Goal: Contribute content

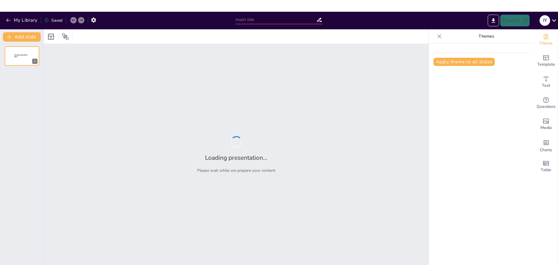
type input "Definiendo la Voz y el Tono de tu Marca en el Entorno Digital"
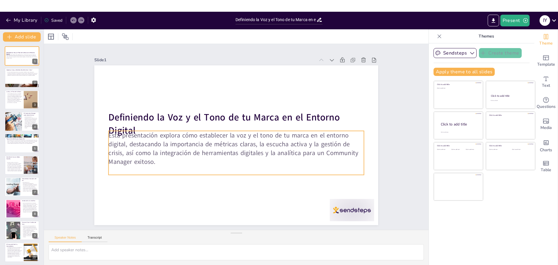
click at [159, 139] on p "Esta presentación explora cómo establecer la voz y el tono de tu marca en el en…" at bounding box center [229, 146] width 227 height 179
click at [243, 118] on div at bounding box center [244, 120] width 11 height 11
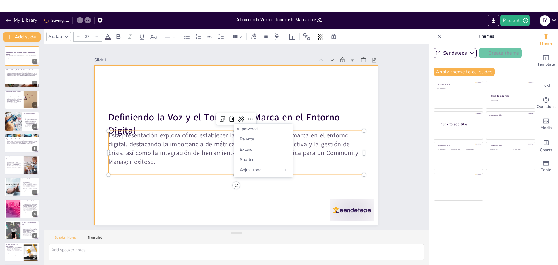
click at [172, 88] on div at bounding box center [233, 144] width 324 height 261
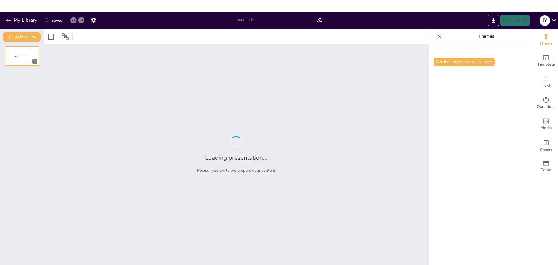
type input "La Transformación del Community Manager: De Administrador a Estratega"
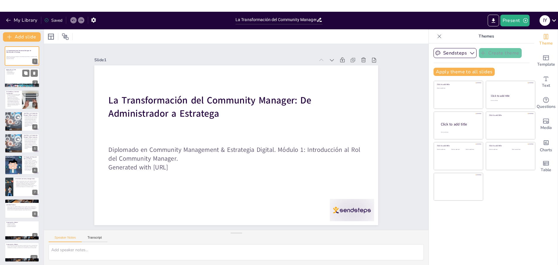
click at [16, 73] on p "Funciones Esenciales" at bounding box center [22, 72] width 32 height 1
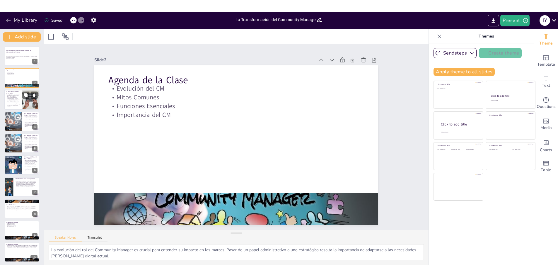
click at [17, 104] on p "El CM ya no es el "chico de las redes sociales"Su rol ha evolucionado de ser un…" at bounding box center [13, 99] width 14 height 13
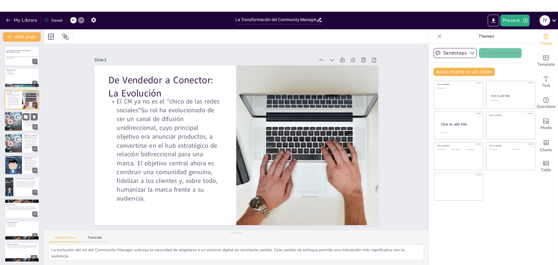
click at [22, 124] on div at bounding box center [21, 121] width 35 height 20
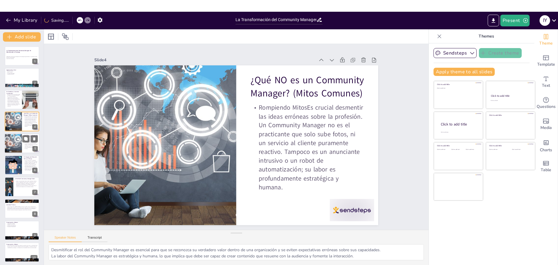
click at [23, 147] on div at bounding box center [21, 143] width 35 height 20
click at [26, 168] on p "Las Tres Funciones PrincipalesEl trabajo se sostiene sobre tres pilares: Estrat…" at bounding box center [31, 165] width 14 height 11
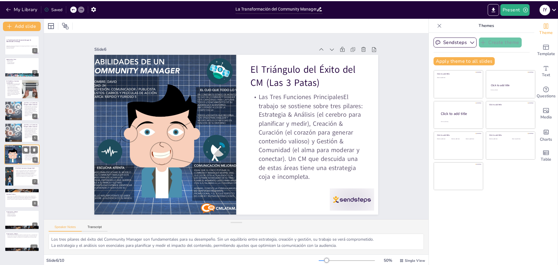
scroll to position [16, 0]
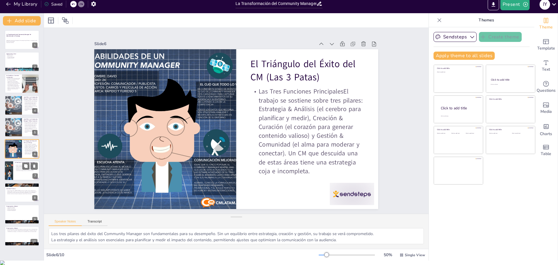
click at [19, 168] on p "¿Nace o se hace?El perfil ideal combina habilidades blandas innatas y habilidad…" at bounding box center [26, 168] width 23 height 6
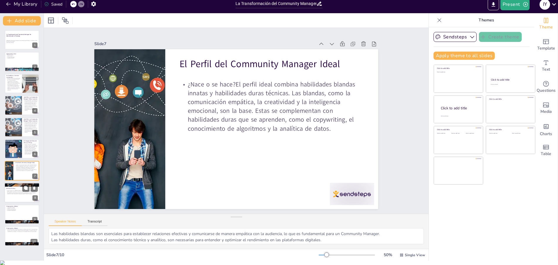
click at [21, 199] on div at bounding box center [21, 193] width 35 height 20
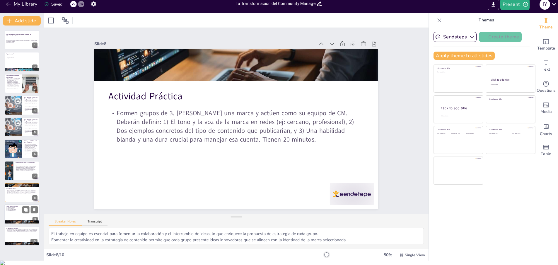
drag, startPoint x: 18, startPoint y: 216, endPoint x: 25, endPoint y: 219, distance: 8.2
click at [18, 216] on div at bounding box center [21, 214] width 35 height 20
type textarea "La presentación de ideas es una oportunidad para que los grupos muestren su cre…"
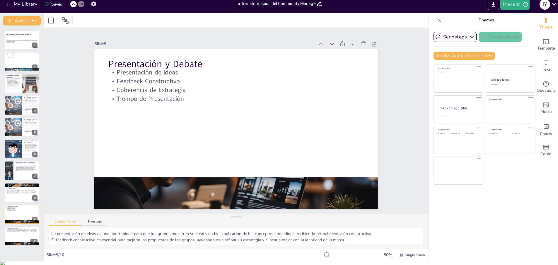
drag, startPoint x: 20, startPoint y: 236, endPoint x: 21, endPoint y: 266, distance: 30.2
click at [20, 240] on div at bounding box center [22, 235] width 35 height 19
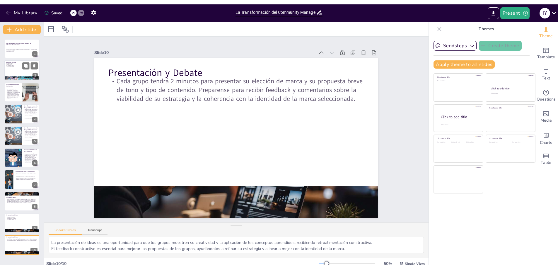
scroll to position [0, 0]
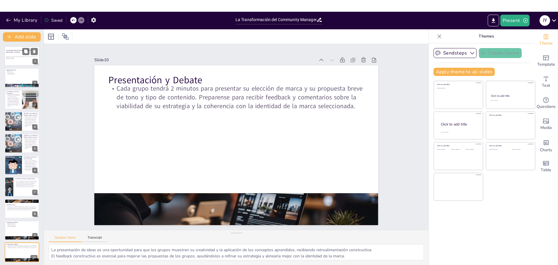
click at [11, 56] on p "Diplomado en Community Management & Estrategia Digital. Módulo 1: Introducción …" at bounding box center [22, 57] width 32 height 2
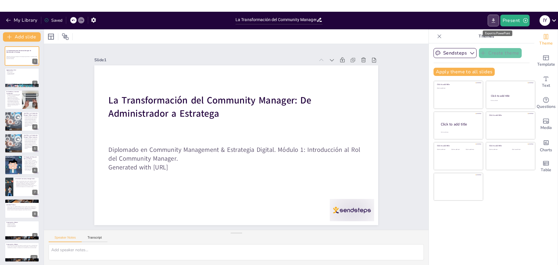
click at [499, 21] on button "Export to PowerPoint" at bounding box center [493, 21] width 11 height 12
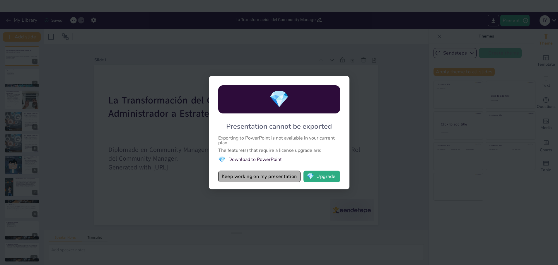
drag, startPoint x: 275, startPoint y: 175, endPoint x: 279, endPoint y: 177, distance: 4.1
click at [275, 175] on button "Keep working on my presentation" at bounding box center [259, 176] width 82 height 12
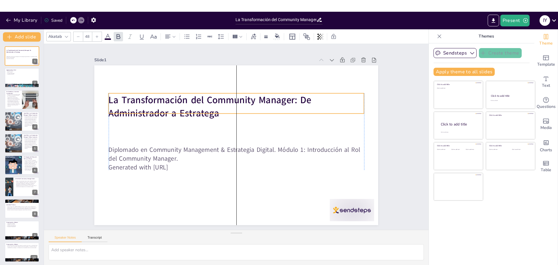
click at [193, 104] on strong "La Transformación del Community Manager: De Administrador a Estratega" at bounding box center [225, 92] width 196 height 94
click at [219, 105] on strong "La Transformación del Community Manager: De Administrador a Estratega" at bounding box center [217, 95] width 204 height 55
click at [216, 108] on strong "La Transformación del Community Manager: De Administrador a Estratega" at bounding box center [213, 97] width 204 height 37
click at [219, 110] on p "La Transformación del Community Manager: De Administrador a Estratega" at bounding box center [249, 108] width 244 height 128
click at [219, 110] on p "La Transformación del Community Manager: De Administrador a Estratega" at bounding box center [239, 105] width 257 height 53
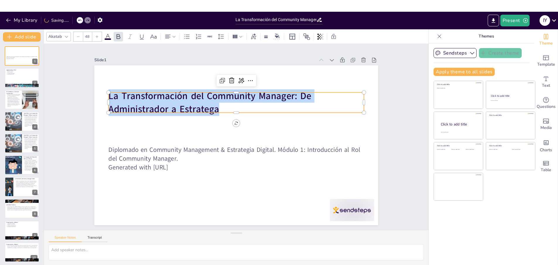
drag, startPoint x: 218, startPoint y: 110, endPoint x: 108, endPoint y: 100, distance: 110.8
click at [128, 100] on p "La Transformación del Community Manager: De Administrador a Estratega" at bounding box center [250, 105] width 244 height 128
copy strong "La Transformación del Community Manager: De Administrador a Estratega"
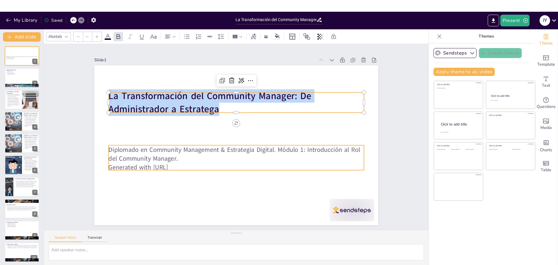
type input "32"
click at [199, 166] on p "Generated with Sendsteps.ai" at bounding box center [230, 167] width 252 height 62
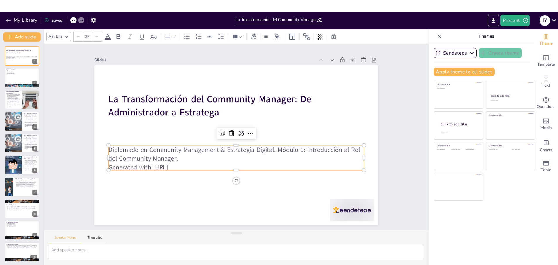
click at [175, 158] on p "Diplomado en Community Management & Estrategia Digital. Módulo 1: Introducción …" at bounding box center [231, 153] width 248 height 96
click at [177, 158] on p "Diplomado en Community Management & Estrategia Digital. Módulo 1: Introducción …" at bounding box center [231, 153] width 248 height 96
click at [177, 158] on p "Diplomado en Community Management & Estrategia Digital. Módulo 1: Introducción …" at bounding box center [236, 154] width 255 height 18
click at [177, 158] on p "Diplomado en Community Management & Estrategia Digital. Módulo 1: Introducción …" at bounding box center [231, 153] width 248 height 96
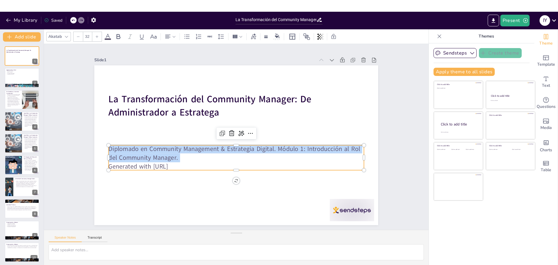
drag, startPoint x: 177, startPoint y: 158, endPoint x: 108, endPoint y: 146, distance: 69.5
click at [108, 146] on div "La Transformación del Community Manager: De Administrador a Estratega Diplomado…" at bounding box center [231, 143] width 323 height 296
copy p "Diplomado en Community Management & Estrategia Digital. Módulo 1: Introducción …"
click at [18, 83] on div at bounding box center [21, 78] width 35 height 20
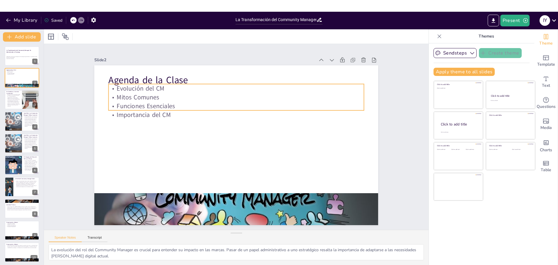
click at [189, 78] on p "Agenda de la Clase" at bounding box center [253, 82] width 247 height 91
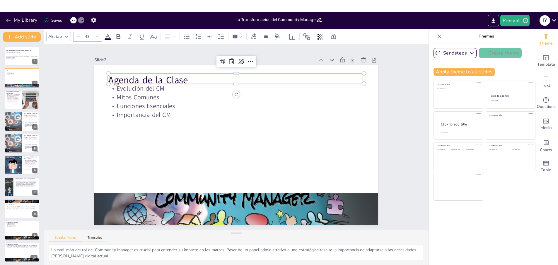
click at [187, 79] on p "Agenda de la Clase" at bounding box center [248, 81] width 253 height 66
click at [4, 107] on div "De Vendedor a Conector: La Evolución El CM ya no es el "chico de las redes soci…" at bounding box center [21, 100] width 35 height 20
type textarea "La evolución del rol del Community Manager subraya la necesidad de adaptarse a …"
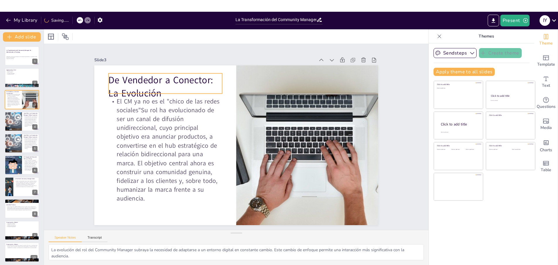
click at [168, 89] on p "De Vendedor a Conector: La Evolución" at bounding box center [217, 52] width 102 height 96
click at [168, 89] on p "De Vendedor a Conector: La Evolución" at bounding box center [184, 67] width 116 height 60
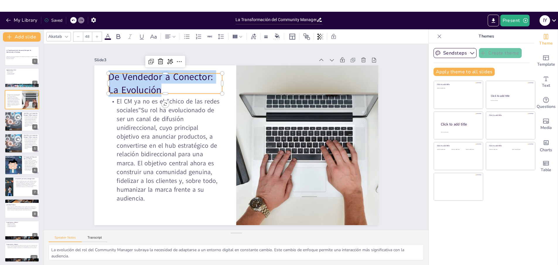
drag, startPoint x: 143, startPoint y: 84, endPoint x: 88, endPoint y: 75, distance: 55.5
click at [88, 75] on div "Slide 1 La Transformación del Community Manager: De Administrador a Estratega D…" at bounding box center [236, 137] width 346 height 238
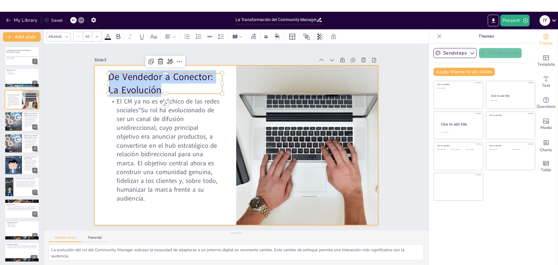
copy p "De Vendedor a Conector: La Evolución"
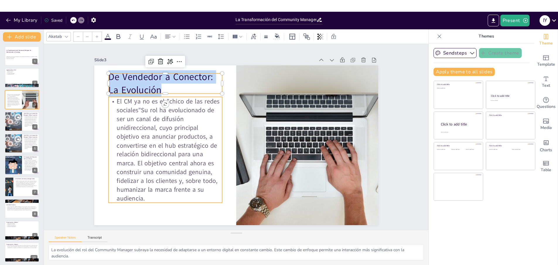
type input "32"
click at [145, 194] on p "El CM ya no es el "chico de las redes sociales"Su rol ha evolucionado de ser un…" at bounding box center [164, 141] width 124 height 117
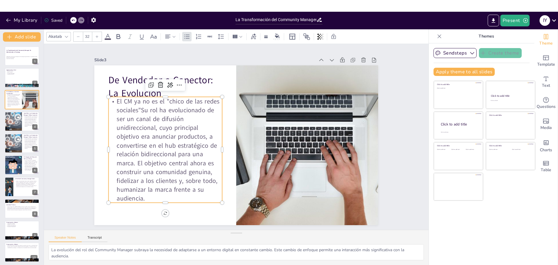
click at [143, 195] on p "El CM ya no es el "chico de las redes sociales"Su rol ha evolucionado de ser un…" at bounding box center [164, 127] width 141 height 136
click at [143, 187] on p "El CM ya no es el "chico de las redes sociales"Su rol ha evolucionado de ser un…" at bounding box center [168, 112] width 151 height 149
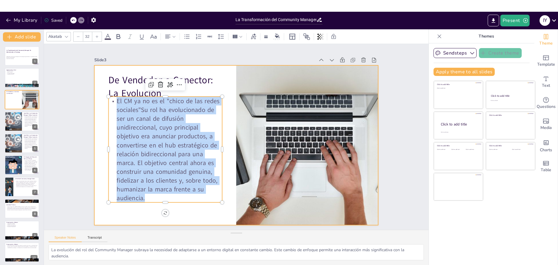
drag, startPoint x: 143, startPoint y: 197, endPoint x: 94, endPoint y: 114, distance: 96.5
click at [94, 114] on div "De Vendedor a Conector: La Evolución El CM ya no es el "chico de las redes soci…" at bounding box center [233, 144] width 324 height 261
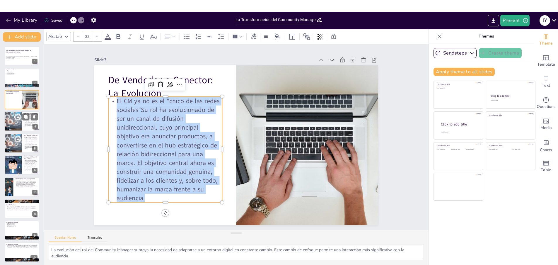
drag, startPoint x: 16, startPoint y: 121, endPoint x: 24, endPoint y: 122, distance: 8.0
click at [16, 121] on div at bounding box center [13, 121] width 34 height 20
type textarea "Desmitificar el rol del Community Manager es esencial para que se reconozca su …"
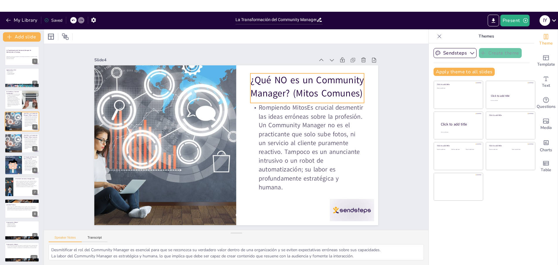
click at [285, 85] on p "¿Qué NO es un Community Manager? (Mitos Comunes)" at bounding box center [321, 119] width 115 height 70
click at [274, 172] on p "¿Qué NO es un Community Manager? (Mitos Comunes)" at bounding box center [226, 223] width 96 height 102
click at [291, 91] on p "¿Qué NO es un Community Manager? (Mitos Comunes)" at bounding box center [321, 119] width 115 height 70
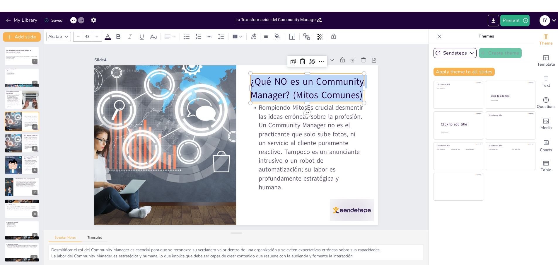
drag, startPoint x: 249, startPoint y: 82, endPoint x: 360, endPoint y: 100, distance: 112.7
click at [354, 118] on p "¿Qué NO es un Community Manager? (Mitos Comunes)" at bounding box center [314, 174] width 80 height 112
copy p "¿Qué NO es un Community Manager? (Mitos Comunes)"
click at [274, 172] on p "Rompiendo MitosEs crucial desmentir las ideas erróneas sobre la profesión. Un C…" at bounding box center [269, 200] width 138 height 144
type input "32"
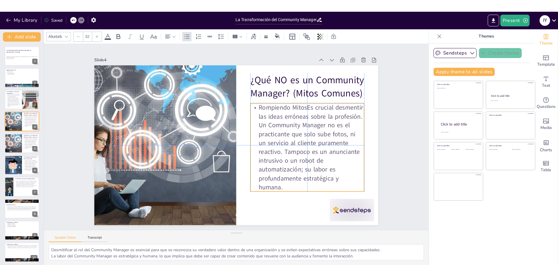
click at [268, 185] on p "Rompiendo MitosEs crucial desmentir las ideas erróneas sobre la profesión. Un C…" at bounding box center [219, 206] width 100 height 122
click at [288, 185] on p "Rompiendo MitosEs crucial desmentir las ideas erróneas sobre la profesión. Un C…" at bounding box center [275, 197] width 141 height 144
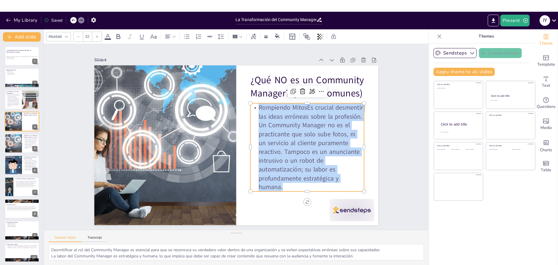
drag, startPoint x: 288, startPoint y: 185, endPoint x: 255, endPoint y: 103, distance: 88.0
click at [255, 125] on p "Rompiendo MitosEs crucial desmentir las ideas erróneas sobre la profesión. Un C…" at bounding box center [275, 197] width 141 height 144
copy p "Rompiendo MitosEs crucial desmentir las ideas erróneas sobre la profesión. Un C…"
drag, startPoint x: 20, startPoint y: 138, endPoint x: 30, endPoint y: 142, distance: 10.8
click at [20, 137] on div at bounding box center [13, 143] width 34 height 20
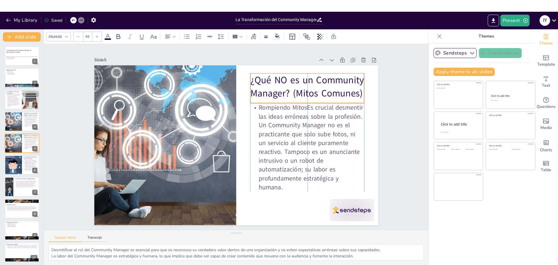
click at [289, 165] on p "¿Qué NO es un Community Manager? (Mitos Comunes)" at bounding box center [253, 222] width 70 height 115
click at [262, 175] on p "¿Qué NO es un Community Manager? (Mitos Comunes)" at bounding box center [209, 219] width 108 height 88
click at [290, 144] on p "¿Qué NO es un Community Manager? (Mitos Comunes)" at bounding box center [294, 202] width 38 height 116
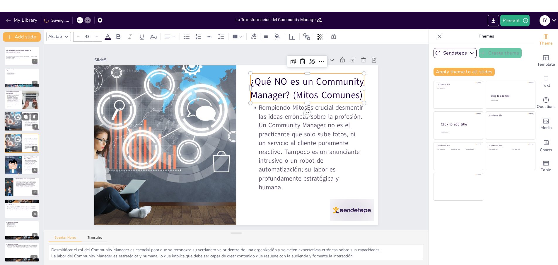
click at [7, 121] on div at bounding box center [13, 121] width 34 height 20
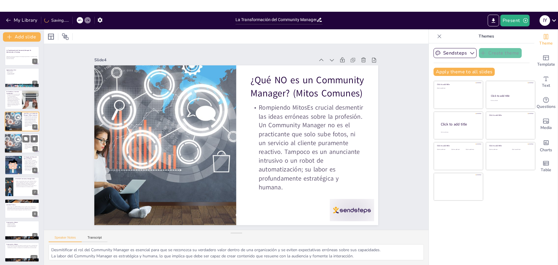
click at [16, 138] on div at bounding box center [13, 143] width 34 height 20
drag, startPoint x: 13, startPoint y: 123, endPoint x: 14, endPoint y: 135, distance: 12.1
click at [13, 124] on div at bounding box center [12, 121] width 33 height 19
click at [14, 142] on div at bounding box center [13, 143] width 34 height 20
click at [19, 169] on div at bounding box center [13, 165] width 20 height 20
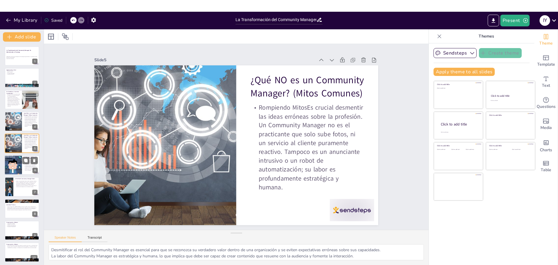
type textarea "Los tres pilares del éxito del Community Manager son fundamentales para su dese…"
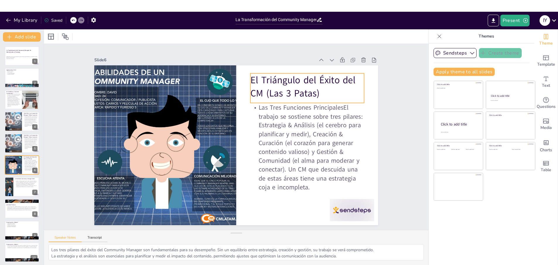
click at [243, 177] on p "El Triángulo del Éxito del CM (Las 3 Patas)" at bounding box center [184, 207] width 116 height 60
click at [314, 91] on p "El Triángulo del Éxito del CM (Las 3 Patas)" at bounding box center [319, 111] width 116 height 60
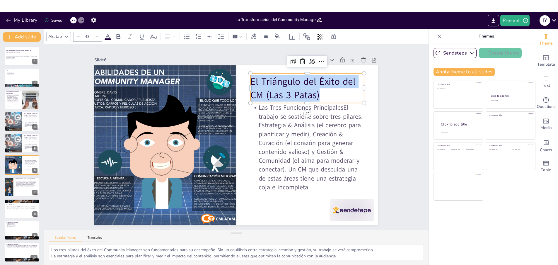
drag, startPoint x: 320, startPoint y: 93, endPoint x: 250, endPoint y: 77, distance: 72.7
click at [274, 131] on p "El Triángulo del Éxito del CM (Las 3 Patas)" at bounding box center [304, 189] width 60 height 116
copy p "El Triángulo del Éxito del CM (Las 3 Patas)"
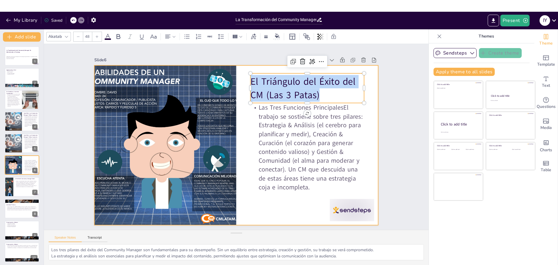
click at [272, 145] on p "Las Tres Funciones PrincipalesEl trabajo se sostiene sobre tres pilares: Estrat…" at bounding box center [203, 73] width 138 height 144
type input "32"
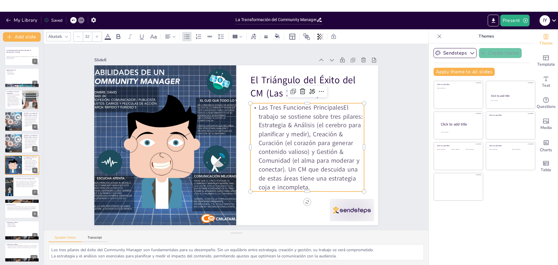
click at [308, 175] on p "Las Tres Funciones PrincipalesEl trabajo se sostiene sobre tres pilares: Estrat…" at bounding box center [307, 132] width 129 height 110
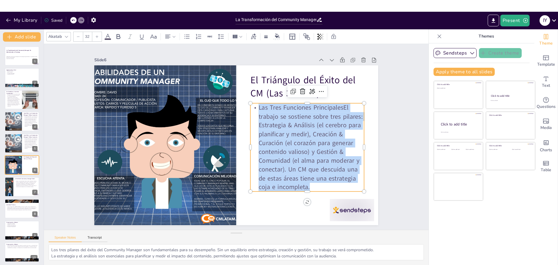
drag, startPoint x: 313, startPoint y: 187, endPoint x: 250, endPoint y: 105, distance: 103.7
click at [250, 105] on div "El Triángulo del Éxito del CM (Las 3 Patas) Las Tres Funciones PrincipalesEl tr…" at bounding box center [232, 144] width 326 height 280
copy p "Las Tres Funciones PrincipalesEl trabajo se sostiene sobre tres pilares: Estrat…"
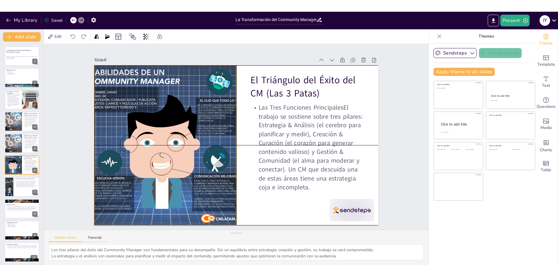
click at [174, 135] on div at bounding box center [200, 75] width 211 height 211
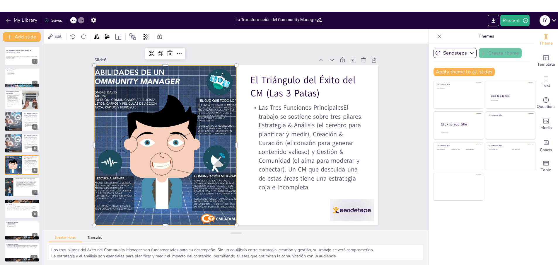
click at [179, 118] on div at bounding box center [178, 96] width 226 height 226
click at [179, 118] on div at bounding box center [168, 115] width 211 height 211
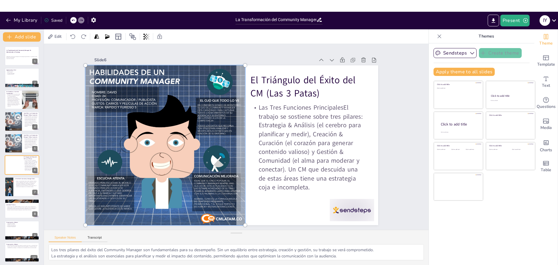
copy p "Las Tres Funciones PrincipalesEl trabajo se sostiene sobre tres pilares: Estrat…"
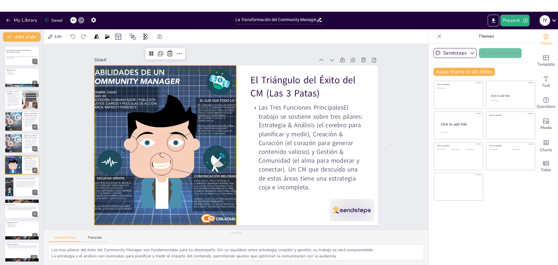
drag, startPoint x: 218, startPoint y: 119, endPoint x: 391, endPoint y: 144, distance: 174.9
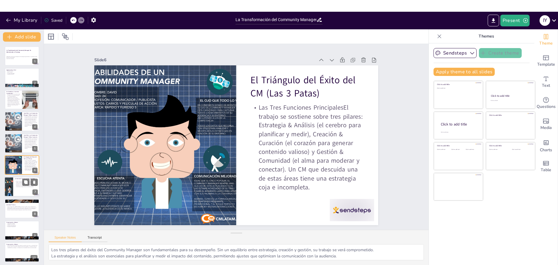
drag, startPoint x: 17, startPoint y: 188, endPoint x: 29, endPoint y: 188, distance: 12.0
click at [17, 188] on div at bounding box center [21, 187] width 35 height 20
type textarea "Las habilidades blandas son esenciales para establecer relaciones efectivas y c…"
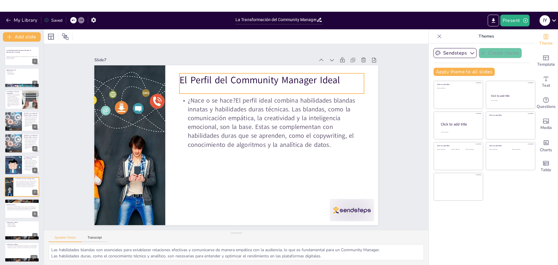
click at [273, 82] on p "El Perfil del Community Manager Ideal" at bounding box center [298, 111] width 157 height 119
click at [273, 82] on p "El Perfil del Community Manager Ideal" at bounding box center [265, 76] width 185 height 33
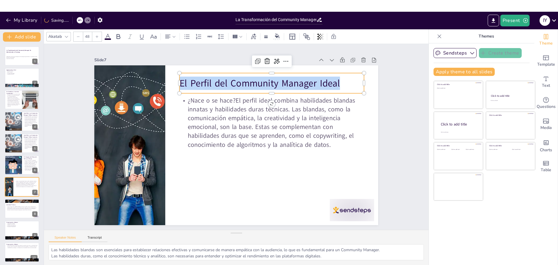
drag, startPoint x: 337, startPoint y: 81, endPoint x: 179, endPoint y: 81, distance: 157.9
click at [197, 81] on p "El Perfil del Community Manager Ideal" at bounding box center [287, 97] width 180 height 70
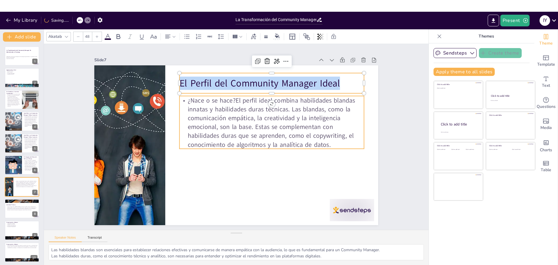
copy p "El Perfil del Community Manager Ideal"
type input "32"
click at [331, 144] on p "¿Nace o se hace?El perfil ideal combina habilidades blandas innatas y habilidad…" at bounding box center [275, 138] width 190 height 124
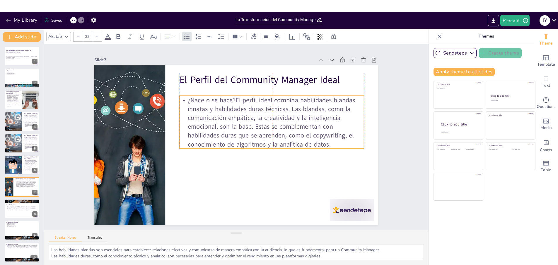
click at [330, 144] on p "¿Nace o se hace?El perfil ideal combina habilidades blandas innatas y habilidad…" at bounding box center [275, 138] width 190 height 124
click at [330, 144] on p "¿Nace o se hace?El perfil ideal combina habilidades blandas innatas y habilidad…" at bounding box center [268, 156] width 151 height 180
click at [300, 144] on p "¿Nace o se hace?El perfil ideal combina habilidades blandas innatas y habilidad…" at bounding box center [231, 175] width 138 height 186
click at [330, 144] on p "¿Nace o se hace?El perfil ideal combina habilidades blandas innatas y habilidad…" at bounding box center [275, 137] width 190 height 123
click at [294, 144] on p "¿Nace o se hace?El perfil ideal combina habilidades blandas innatas y habilidad…" at bounding box center [198, 139] width 192 height 107
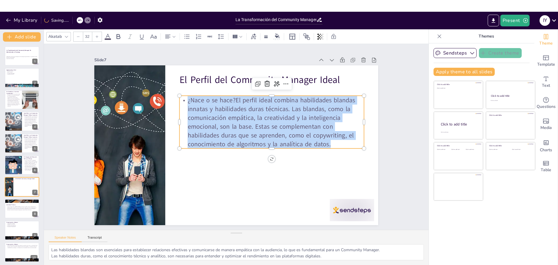
drag, startPoint x: 330, startPoint y: 144, endPoint x: 323, endPoint y: 140, distance: 8.1
click at [323, 140] on p "¿Nace o se hace?El perfil ideal combina habilidades blandas innatas y habilidad…" at bounding box center [272, 122] width 185 height 53
copy p "¿Nace o se hace?El perfil ideal combina habilidades blandas innatas y habilidad…"
click at [14, 218] on div "Actividad Práctica Formen grupos de 3. Elijan una marca y actúen como su equipo…" at bounding box center [21, 209] width 35 height 20
type textarea "El trabajo en equipo es esencial para fomentar la colaboración y el intercambio…"
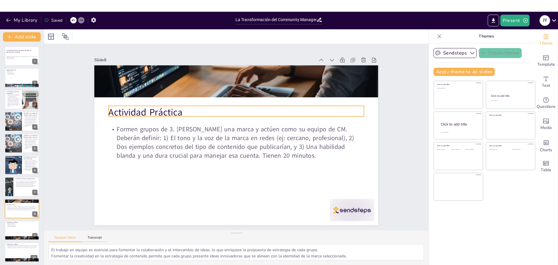
click at [214, 111] on p "Actividad Práctica" at bounding box center [259, 144] width 91 height 247
click at [168, 111] on p "Actividad Práctica" at bounding box center [251, 117] width 214 height 161
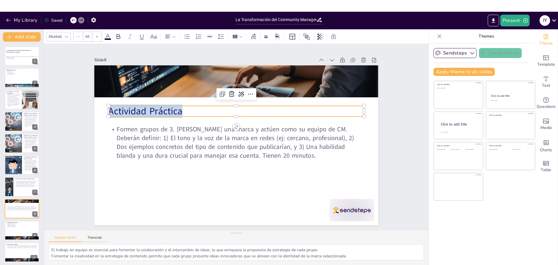
drag, startPoint x: 187, startPoint y: 111, endPoint x: 50, endPoint y: 97, distance: 136.9
click at [50, 97] on div "Slide 1 La Transformación del Community Manager: De Administrador a Estratega D…" at bounding box center [236, 137] width 427 height 326
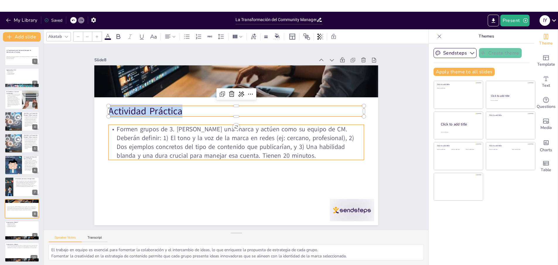
type input "32"
click at [239, 152] on p "Formen grupos de 3. Elijan una marca y actúen como su equipo de CM. Deberán def…" at bounding box center [232, 141] width 197 height 214
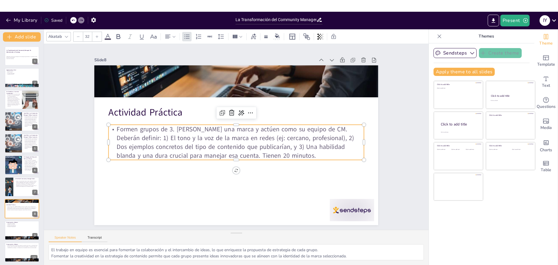
click at [239, 152] on p "Formen grupos de 3. Elijan una marca y actúen como su equipo de CM. Deberán def…" at bounding box center [234, 142] width 248 height 136
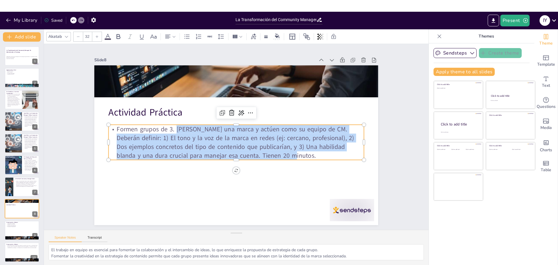
drag, startPoint x: 265, startPoint y: 155, endPoint x: 175, endPoint y: 129, distance: 93.4
click at [175, 129] on p "Formen grupos de 3. Elijan una marca y actúen como su equipo de CM. Deberán def…" at bounding box center [233, 141] width 227 height 179
click at [13, 230] on div at bounding box center [21, 230] width 35 height 20
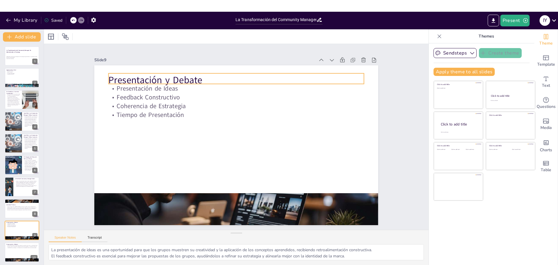
click at [182, 80] on p "Presentación y Debate" at bounding box center [186, 108] width 139 height 228
click at [192, 79] on p "Presentación y Debate" at bounding box center [253, 82] width 247 height 91
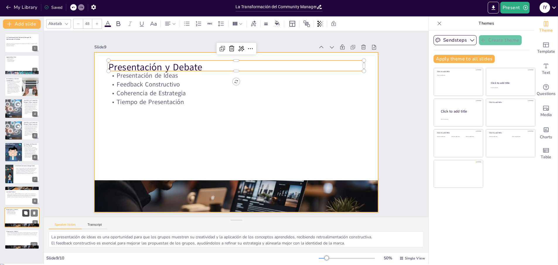
scroll to position [16, 0]
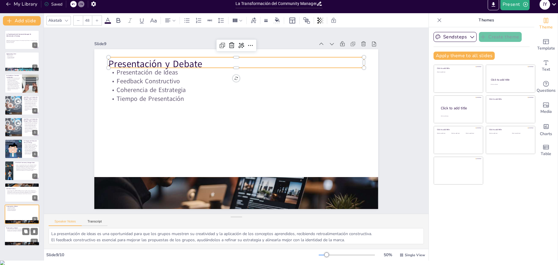
click at [18, 236] on div at bounding box center [21, 236] width 35 height 20
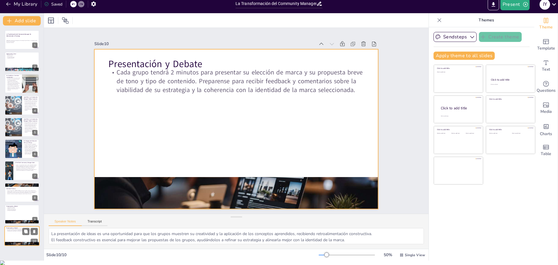
click at [23, 237] on div at bounding box center [21, 236] width 35 height 20
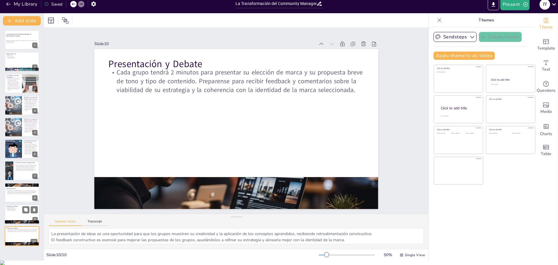
click at [13, 211] on p "Tiempo de Presentación" at bounding box center [22, 210] width 32 height 1
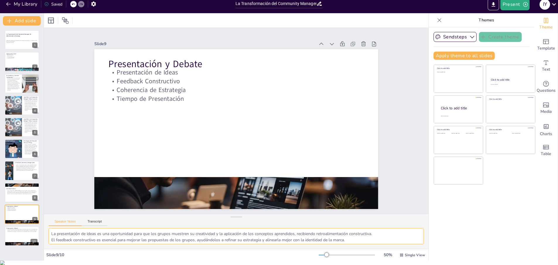
click at [149, 243] on textarea "La presentación de ideas es una oportunidad para que los grupos muestren su cre…" at bounding box center [236, 236] width 375 height 16
click at [15, 195] on div at bounding box center [21, 193] width 35 height 20
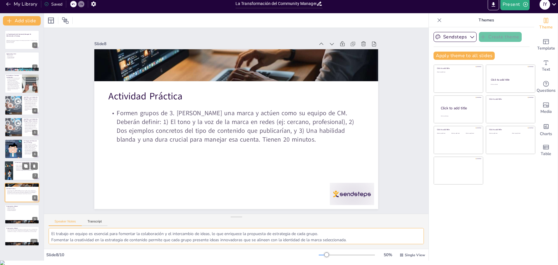
click at [12, 169] on div at bounding box center [9, 171] width 30 height 20
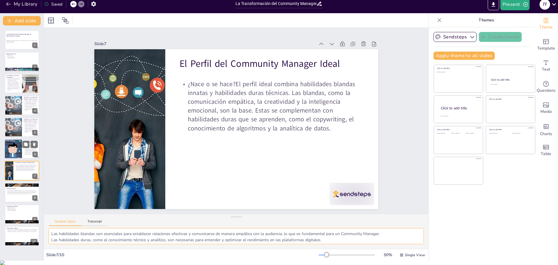
click at [20, 149] on div at bounding box center [13, 149] width 20 height 20
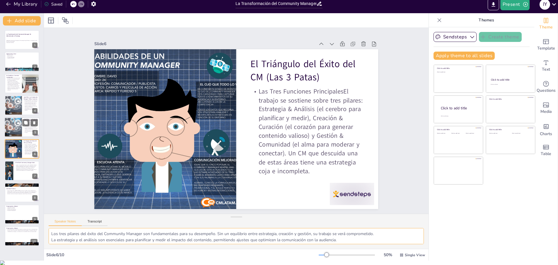
click at [14, 130] on div at bounding box center [13, 127] width 34 height 20
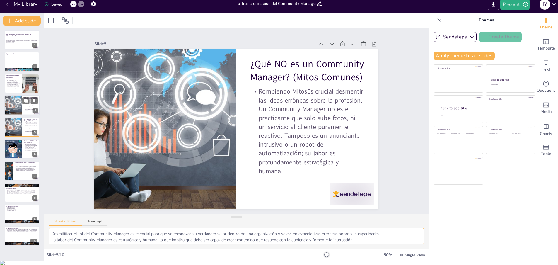
click at [19, 108] on div at bounding box center [13, 105] width 34 height 20
click at [24, 125] on button at bounding box center [25, 122] width 7 height 7
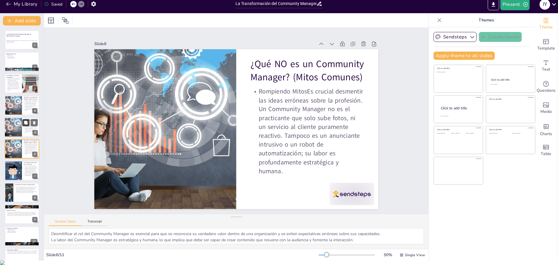
scroll to position [4, 0]
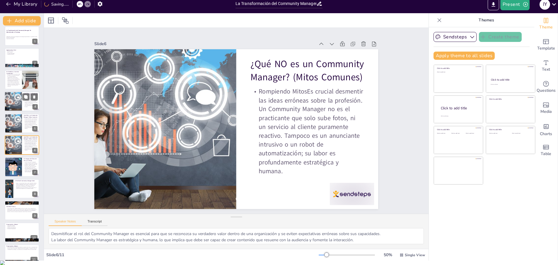
click at [8, 96] on div at bounding box center [13, 101] width 34 height 20
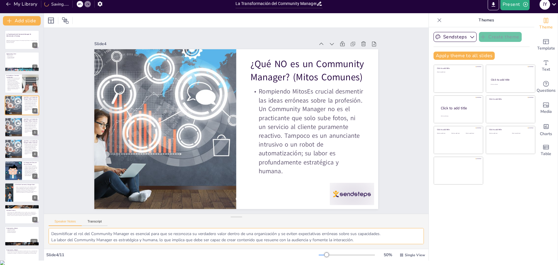
click at [213, 238] on textarea "Desmitificar el rol del Community Manager es esencial para que se reconozca su …" at bounding box center [236, 236] width 375 height 16
click at [9, 85] on p "El CM ya no es el "chico de las redes sociales"Su rol ha evolucionado de ser un…" at bounding box center [13, 83] width 14 height 13
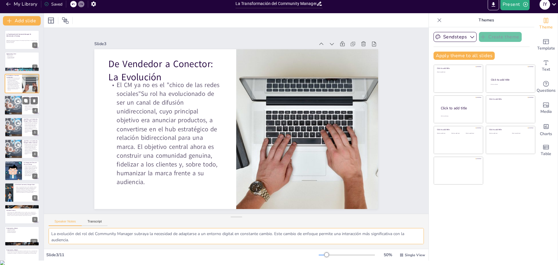
click at [11, 108] on div at bounding box center [13, 105] width 34 height 20
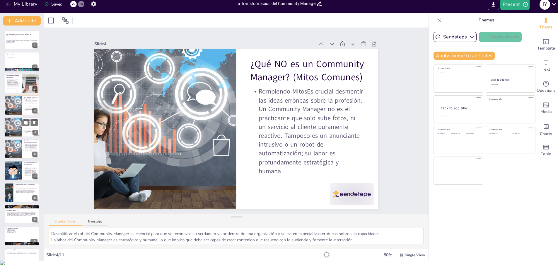
click at [12, 131] on div at bounding box center [13, 127] width 34 height 20
click at [16, 150] on div at bounding box center [13, 149] width 34 height 20
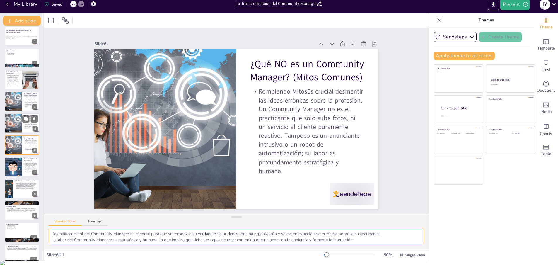
click at [11, 125] on div at bounding box center [13, 123] width 34 height 20
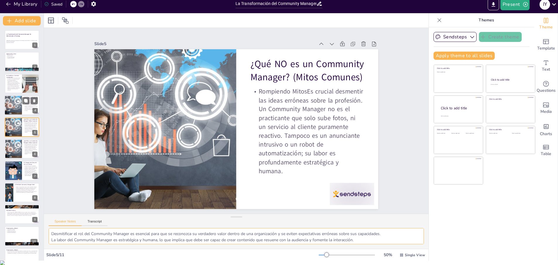
click at [12, 103] on div at bounding box center [13, 105] width 34 height 20
click at [15, 110] on div at bounding box center [13, 105] width 34 height 20
click at [13, 83] on p "El CM ya no es el "chico de las redes sociales"Su rol ha evolucionado de ser un…" at bounding box center [13, 83] width 14 height 13
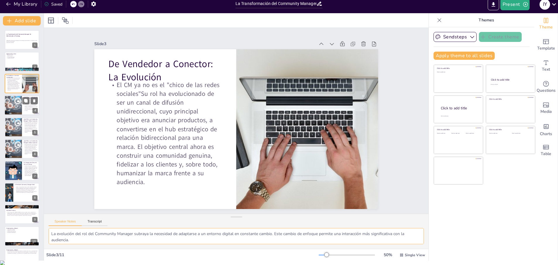
click at [14, 110] on div at bounding box center [13, 105] width 34 height 20
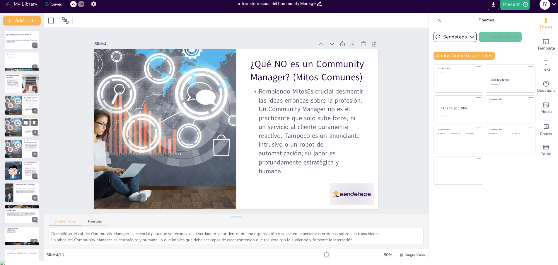
click at [18, 132] on div at bounding box center [13, 127] width 34 height 20
click at [20, 147] on div at bounding box center [13, 149] width 34 height 20
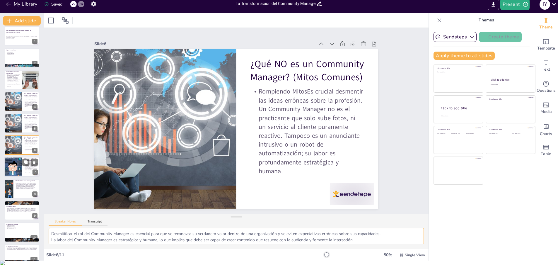
click at [10, 167] on div at bounding box center [13, 167] width 20 height 20
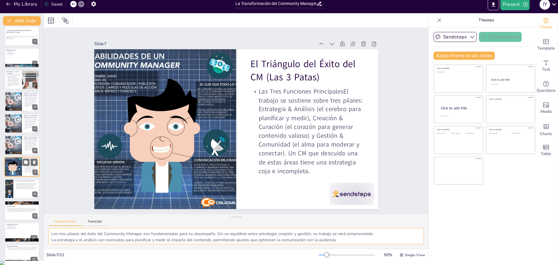
scroll to position [7, 0]
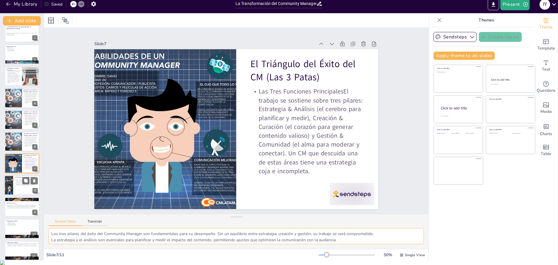
click at [15, 175] on div "El Perfil del Community Manager Ideal ¿Nace o se hace?El perfil ideal combina h…" at bounding box center [21, 175] width 35 height 0
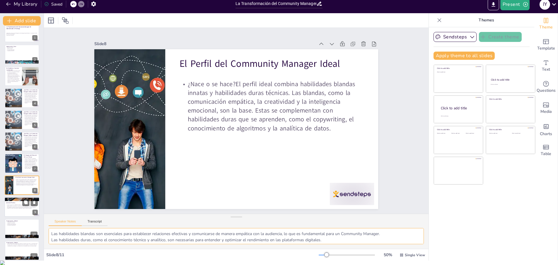
click at [19, 210] on div at bounding box center [21, 207] width 35 height 20
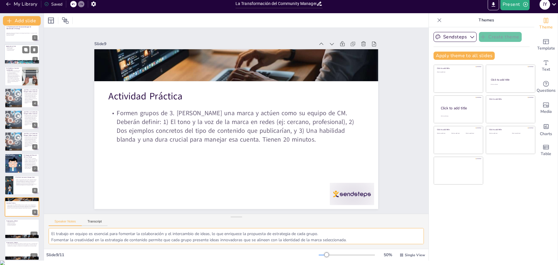
click at [20, 57] on div at bounding box center [21, 55] width 35 height 20
type textarea "La evolución del rol del Community Manager es crucial para entender su impacto …"
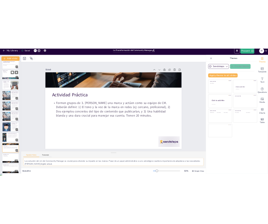
scroll to position [0, 0]
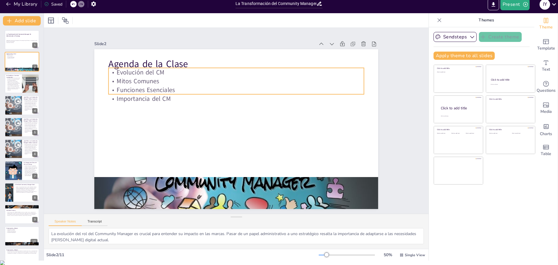
click at [245, 64] on p "Agenda de la Clase" at bounding box center [291, 102] width 92 height 247
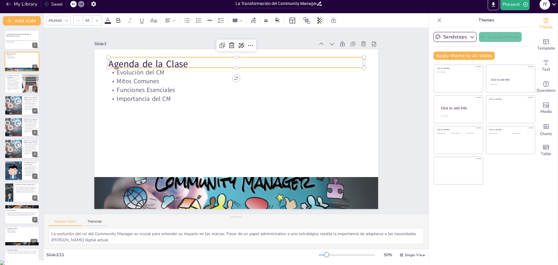
click at [178, 64] on p "Agenda de la Clase" at bounding box center [184, 97] width 116 height 239
drag, startPoint x: 190, startPoint y: 63, endPoint x: 106, endPoint y: 63, distance: 84.7
click at [106, 63] on div "Evolución del CM Mitos Comunes Funciones Esenciales Importancia del CM Agenda d…" at bounding box center [233, 129] width 319 height 240
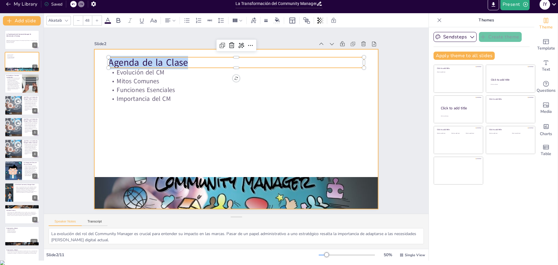
click at [152, 94] on p "Funciones Esenciales" at bounding box center [248, 93] width 237 height 112
type input "32"
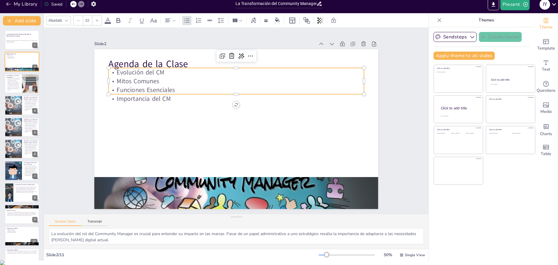
click at [152, 94] on p "Funciones Esenciales" at bounding box center [246, 90] width 246 height 87
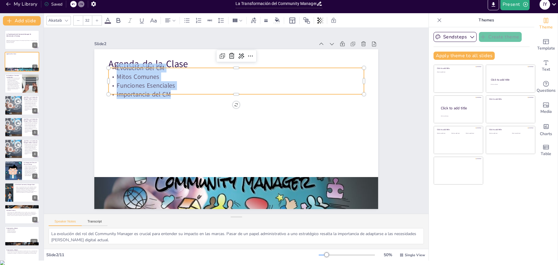
drag, startPoint x: 114, startPoint y: 68, endPoint x: 194, endPoint y: 99, distance: 85.8
click at [194, 99] on div "Agenda de la Clase Evolución del CM Mitos Comunes Funciones Esenciales Importan…" at bounding box center [232, 128] width 326 height 280
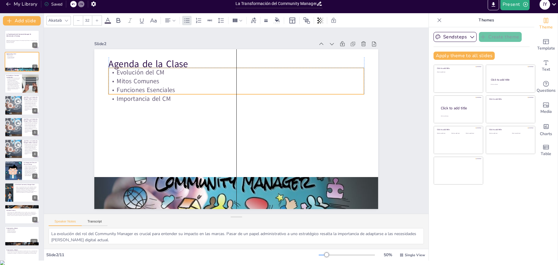
click at [197, 74] on p "Evolución del CM" at bounding box center [275, 92] width 157 height 212
click at [239, 74] on p "Evolución del CM" at bounding box center [282, 136] width 87 height 246
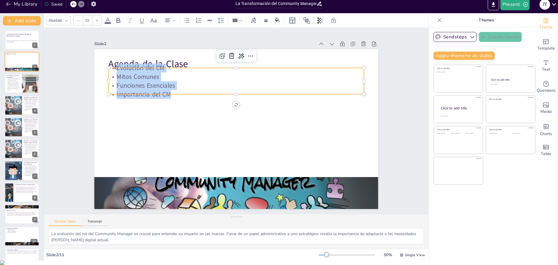
drag, startPoint x: 170, startPoint y: 94, endPoint x: 111, endPoint y: 68, distance: 64.5
click at [112, 68] on div "Evolución del CM Mitos Comunes Funciones Esenciales Importancia del CM" at bounding box center [241, 81] width 258 height 62
